Goal: Transaction & Acquisition: Purchase product/service

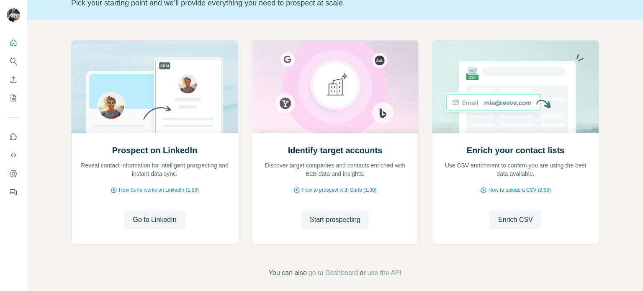
scroll to position [70, 0]
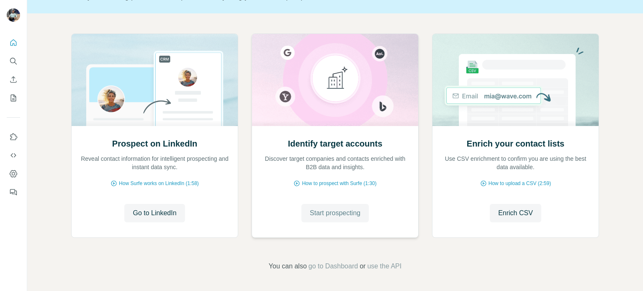
click at [323, 214] on span "Start prospecting" at bounding box center [335, 213] width 51 height 10
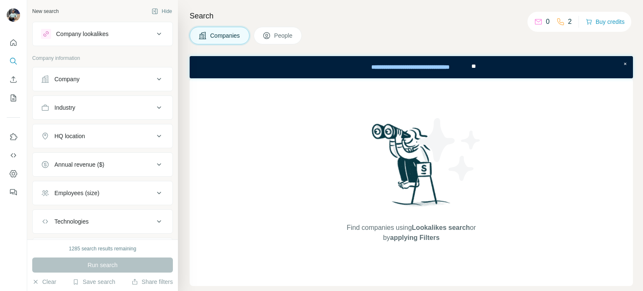
click at [228, 116] on div "Find companies using Lookalikes search or by applying Filters" at bounding box center [411, 182] width 443 height 208
click at [154, 107] on icon at bounding box center [159, 108] width 10 height 10
click at [74, 128] on input at bounding box center [97, 128] width 103 height 9
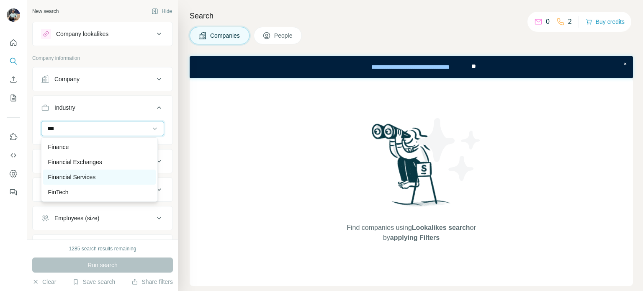
type input "***"
click at [61, 176] on p "Financial Services" at bounding box center [72, 177] width 48 height 8
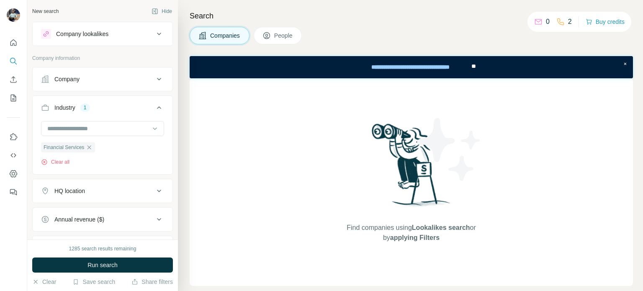
click at [116, 219] on div "Annual revenue ($)" at bounding box center [97, 219] width 113 height 8
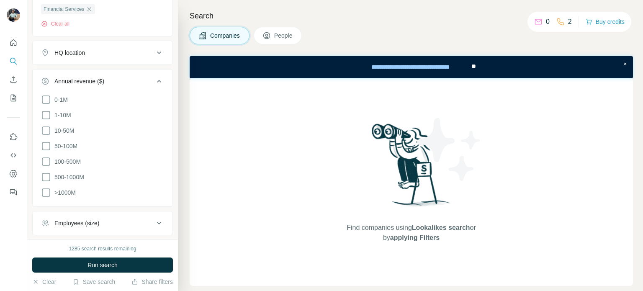
scroll to position [140, 0]
click at [47, 187] on icon at bounding box center [46, 190] width 10 height 10
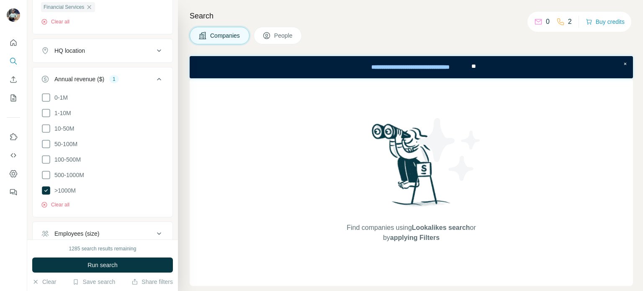
scroll to position [204, 0]
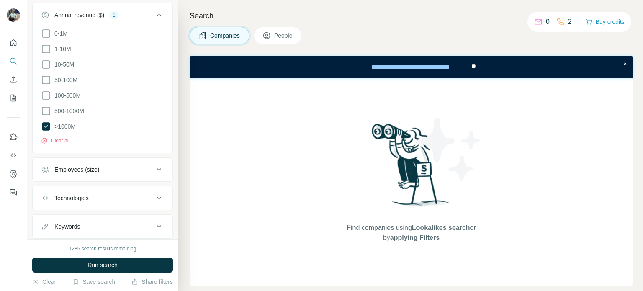
click at [154, 171] on icon at bounding box center [159, 169] width 10 height 10
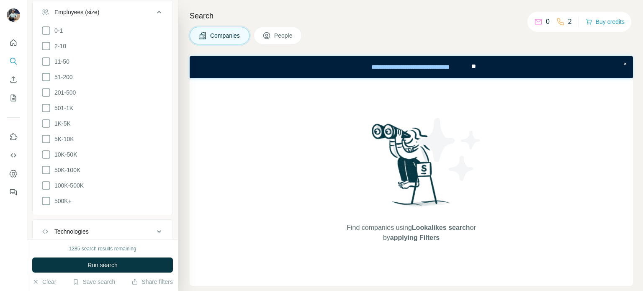
scroll to position [365, 0]
click at [44, 194] on icon at bounding box center [46, 198] width 10 height 10
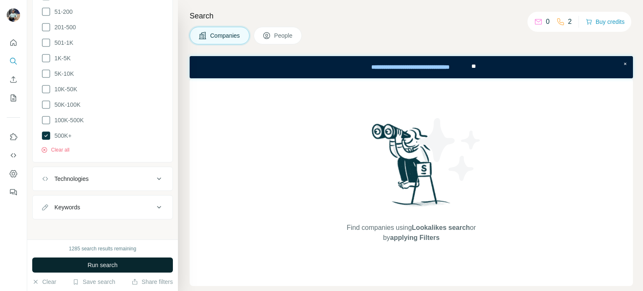
click at [102, 265] on span "Run search" at bounding box center [102, 265] width 30 height 8
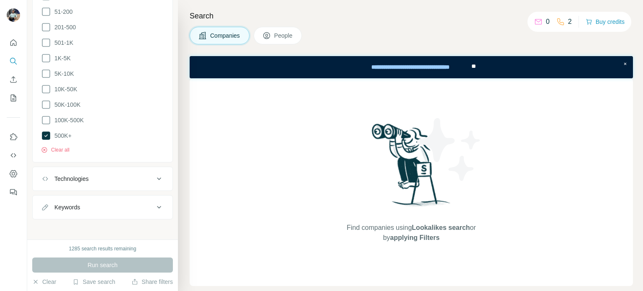
click at [280, 35] on span "People" at bounding box center [283, 35] width 19 height 8
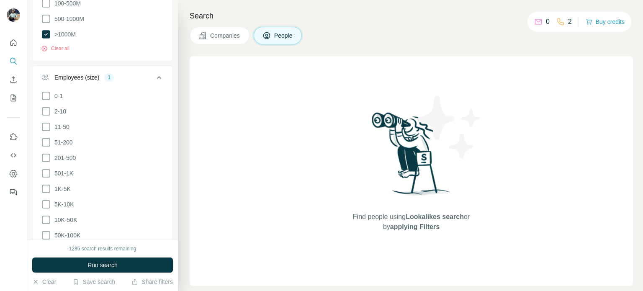
click at [282, 38] on span "People" at bounding box center [283, 35] width 19 height 8
drag, startPoint x: 407, startPoint y: 229, endPoint x: 410, endPoint y: 217, distance: 12.1
click at [410, 217] on span "Find people using Lookalikes search or by applying Filters" at bounding box center [411, 222] width 134 height 20
click at [410, 217] on span "Lookalikes search" at bounding box center [435, 216] width 58 height 7
click at [406, 216] on span "Lookalikes search" at bounding box center [435, 216] width 58 height 7
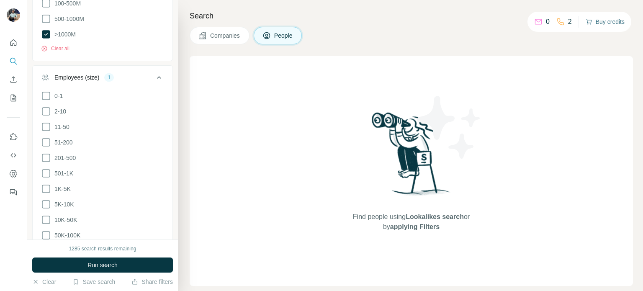
click at [603, 26] on button "Buy credits" at bounding box center [604, 22] width 39 height 12
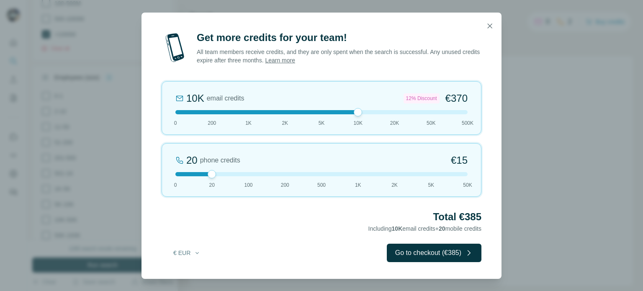
drag, startPoint x: 210, startPoint y: 113, endPoint x: 362, endPoint y: 118, distance: 152.4
click at [362, 118] on div "10K email credits 12% Discount €370 0 200 1K 2K 5K 10K 20K 50K 500K" at bounding box center [322, 108] width 320 height 54
click at [419, 256] on button "Go to checkout (€385)" at bounding box center [434, 253] width 95 height 18
